Goal: Communication & Community: Connect with others

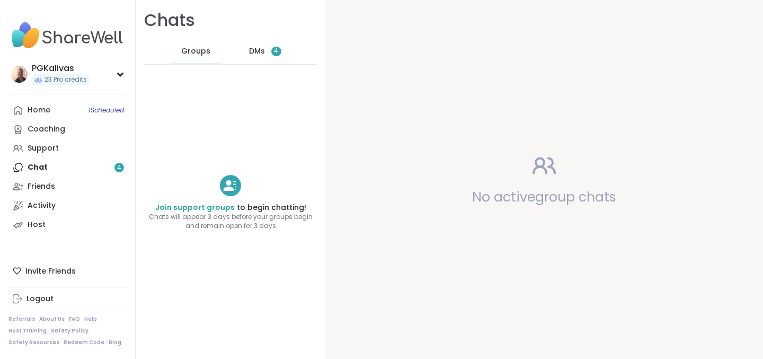
click at [268, 51] on div "DMs 4" at bounding box center [266, 51] width 52 height 25
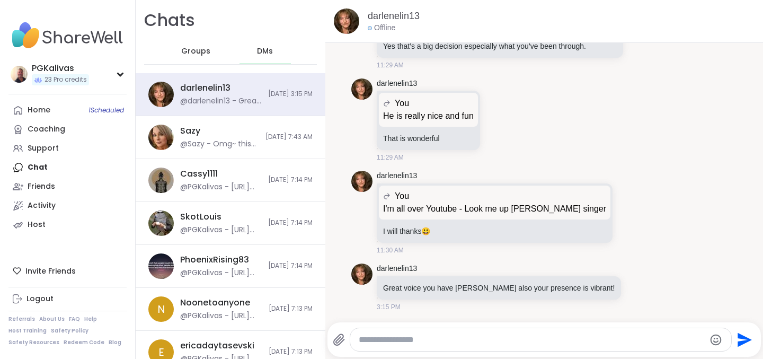
scroll to position [2902, 0]
click at [577, 339] on textarea "Type your message" at bounding box center [532, 340] width 346 height 11
type textarea "**********"
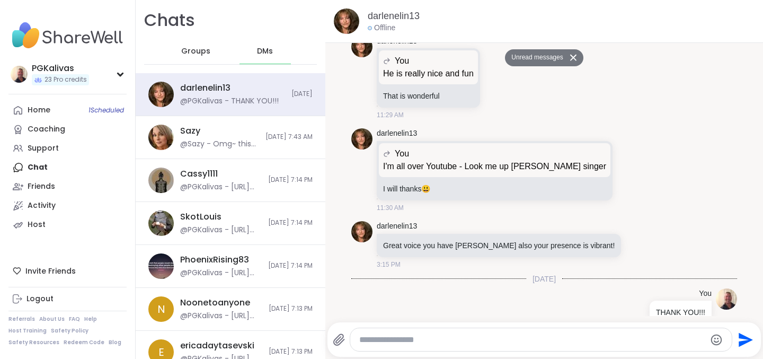
scroll to position [2944, 0]
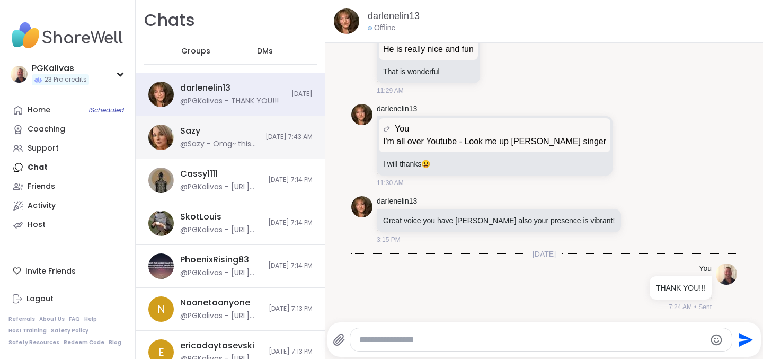
click at [266, 139] on span "[DATE] 7:43 AM" at bounding box center [289, 137] width 47 height 9
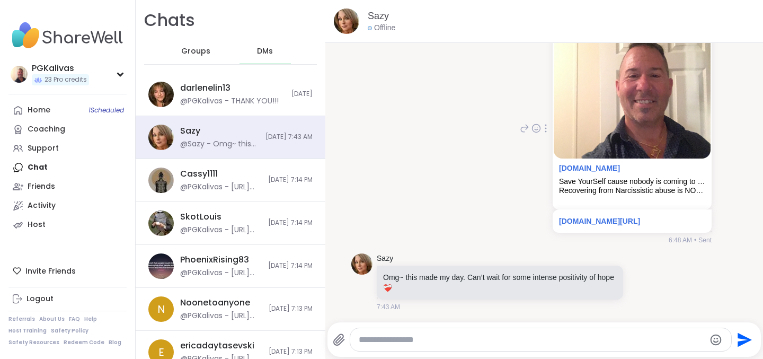
scroll to position [2625, 0]
click at [716, 340] on icon "Emoji picker" at bounding box center [716, 339] width 13 height 13
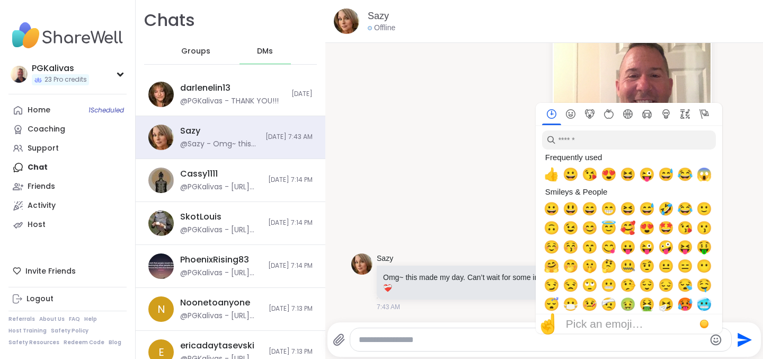
click at [460, 342] on textarea "Type your message" at bounding box center [532, 340] width 346 height 11
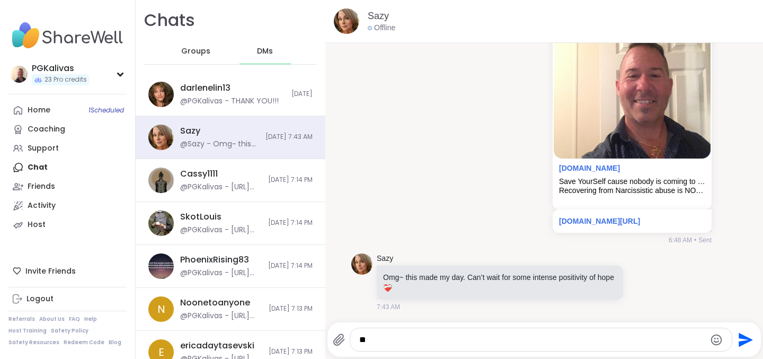
type textarea "*"
click at [419, 169] on div "You [DOMAIN_NAME] Save YourSelf cause nobody is coming to SAVE YOU Recovering f…" at bounding box center [544, 129] width 386 height 240
